Goal: Task Accomplishment & Management: Use online tool/utility

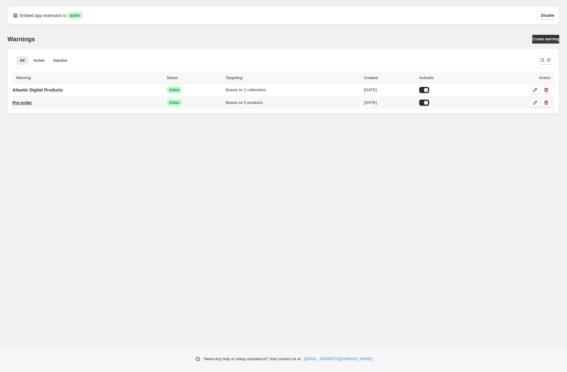
click at [30, 100] on p "Pre-order" at bounding box center [22, 103] width 20 height 6
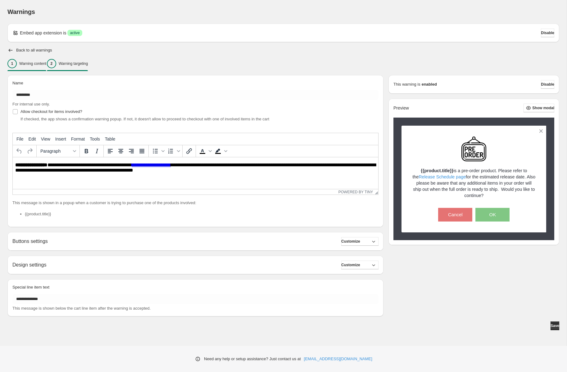
click at [79, 60] on div "2 Warning targeting" at bounding box center [67, 63] width 41 height 9
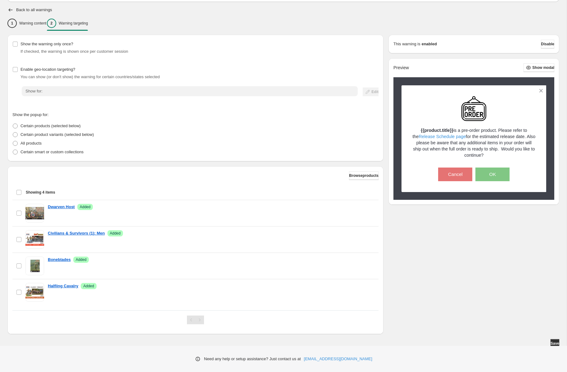
scroll to position [43, 0]
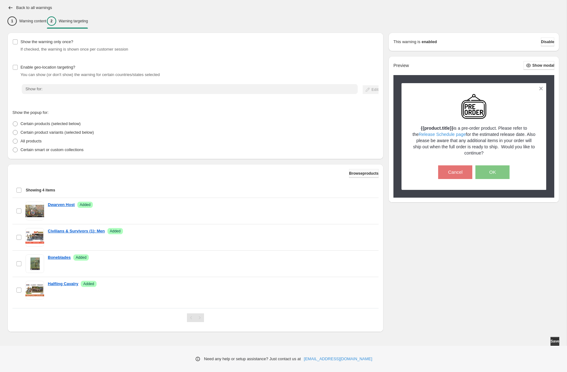
click at [349, 175] on span "Browse products" at bounding box center [363, 173] width 29 height 5
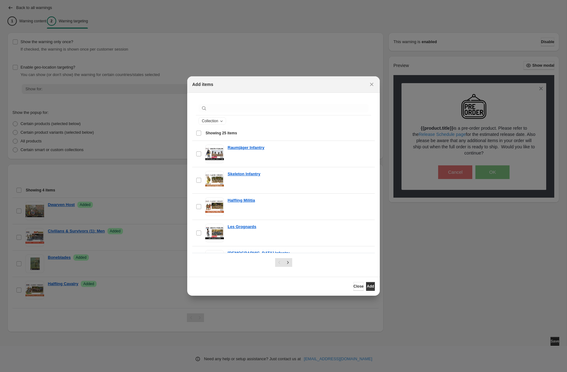
click at [231, 103] on div ":r1a:" at bounding box center [283, 108] width 175 height 14
click at [231, 105] on input ":r1a:" at bounding box center [288, 108] width 160 height 9
type input "*"
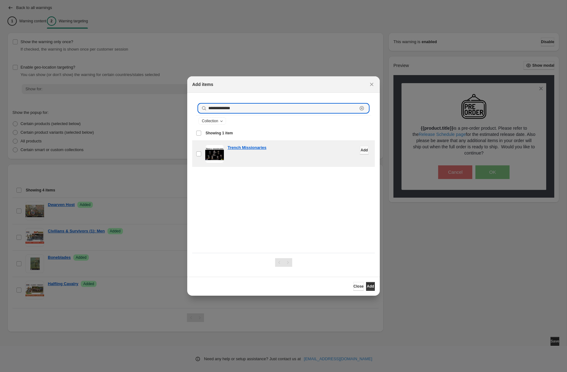
type input "**********"
click at [362, 151] on span "Add" at bounding box center [363, 150] width 7 height 5
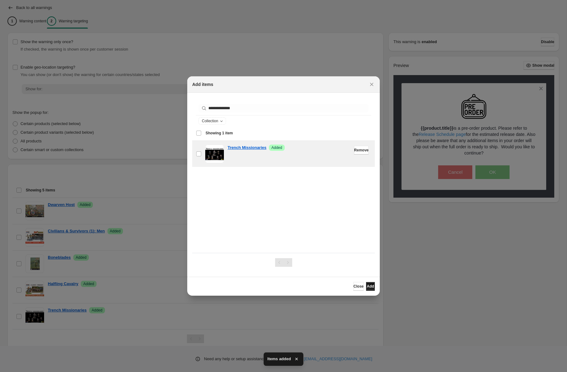
click at [366, 284] on span "Add" at bounding box center [369, 286] width 7 height 5
click at [148, 225] on div at bounding box center [283, 186] width 567 height 372
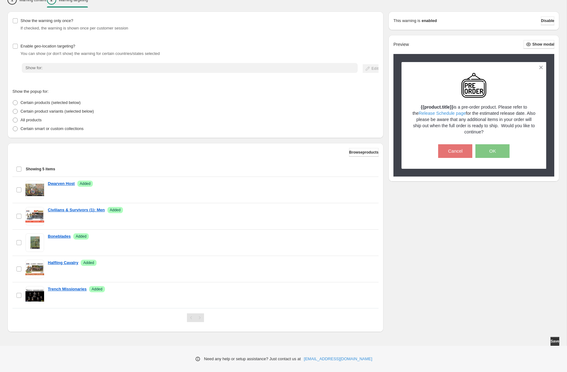
scroll to position [63, 0]
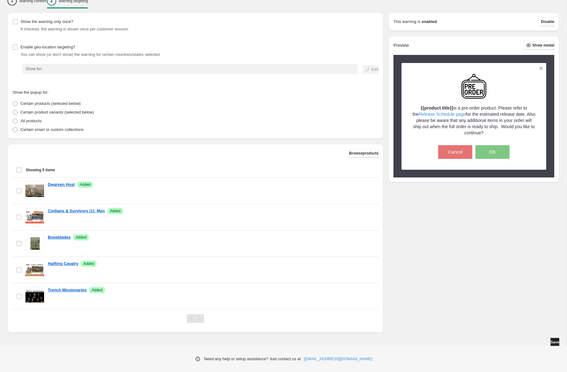
click at [550, 339] on button "Save" at bounding box center [554, 342] width 9 height 9
